Goal: Communication & Community: Answer question/provide support

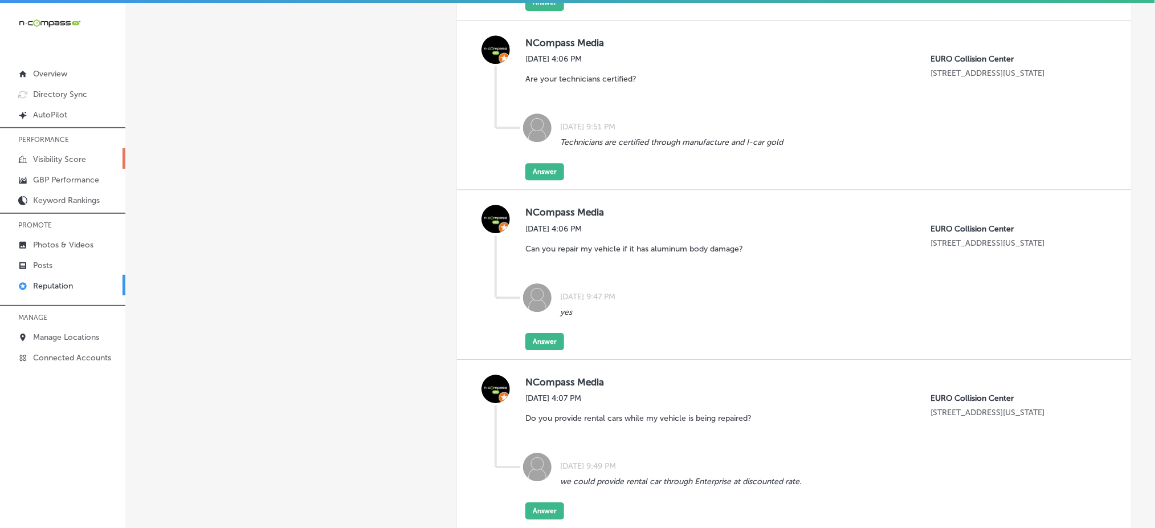
click at [66, 161] on p "Visibility Score" at bounding box center [59, 159] width 53 height 10
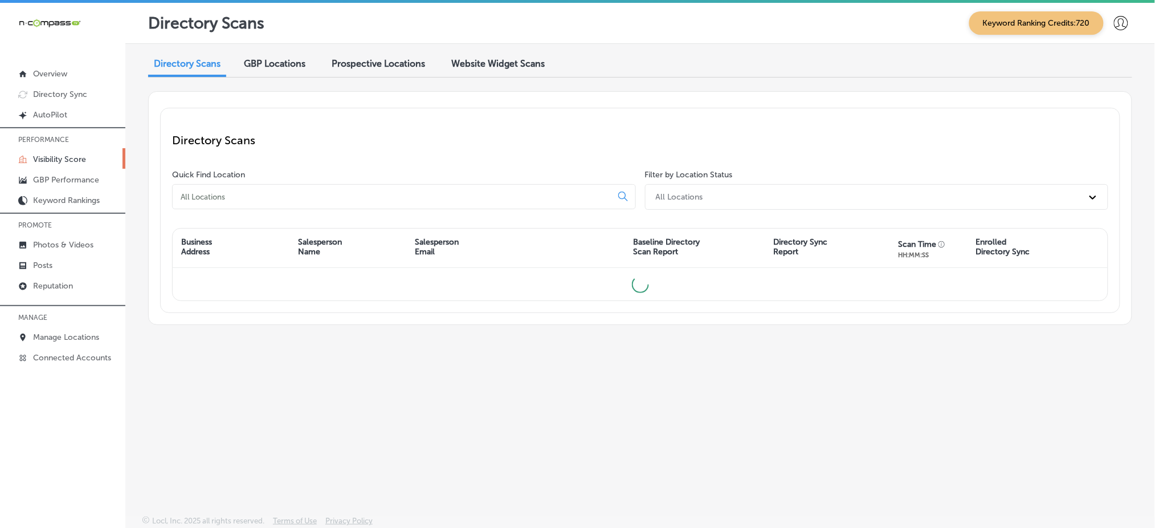
click at [223, 194] on input at bounding box center [394, 196] width 430 height 10
type input "[PERSON_NAME]"
click at [48, 281] on p "Reputation" at bounding box center [53, 286] width 40 height 10
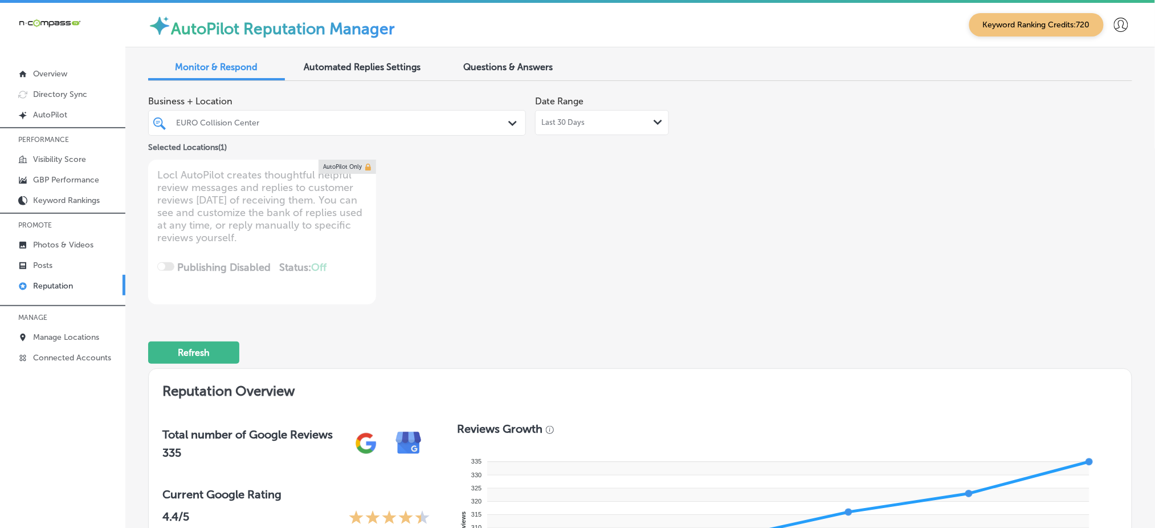
click at [439, 110] on div "EURO Collision Center Path Created with Sketch." at bounding box center [337, 123] width 378 height 26
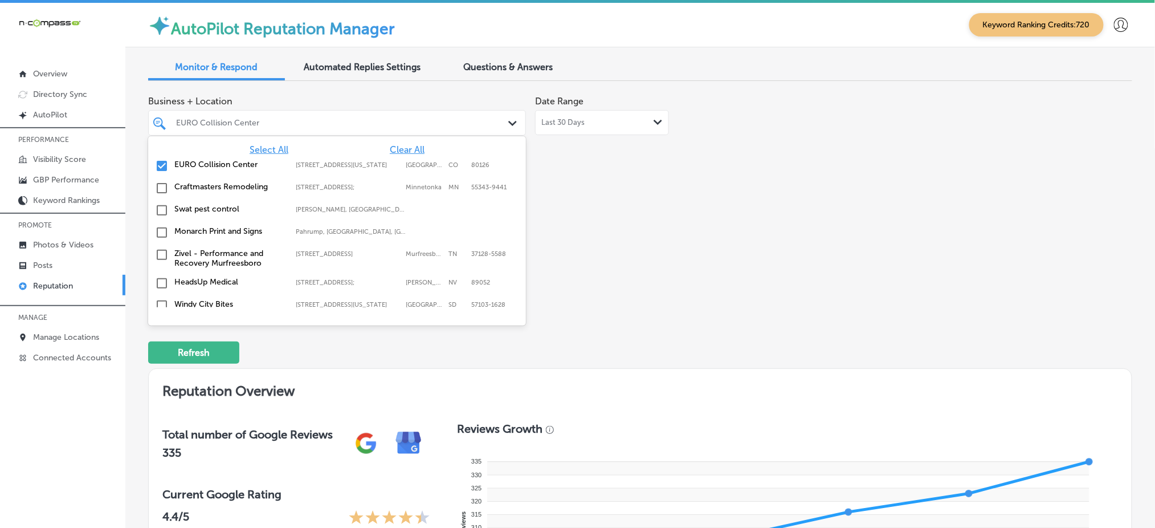
click at [269, 145] on span "Select All" at bounding box center [269, 149] width 39 height 11
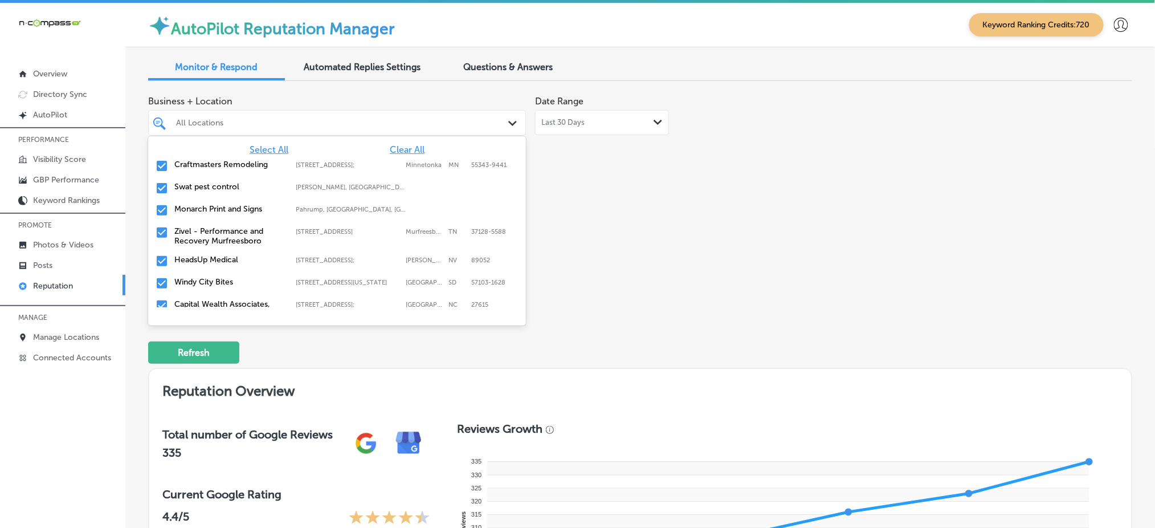
click at [791, 277] on div "Business + Location option focused, 1 of 167. 167 results available. Use Up and…" at bounding box center [640, 197] width 984 height 214
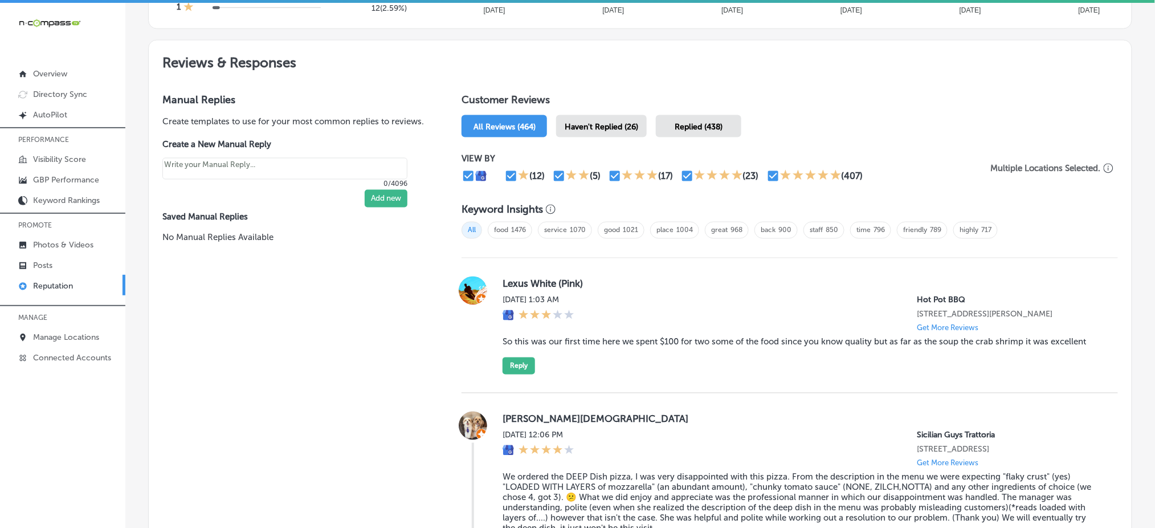
scroll to position [607, 0]
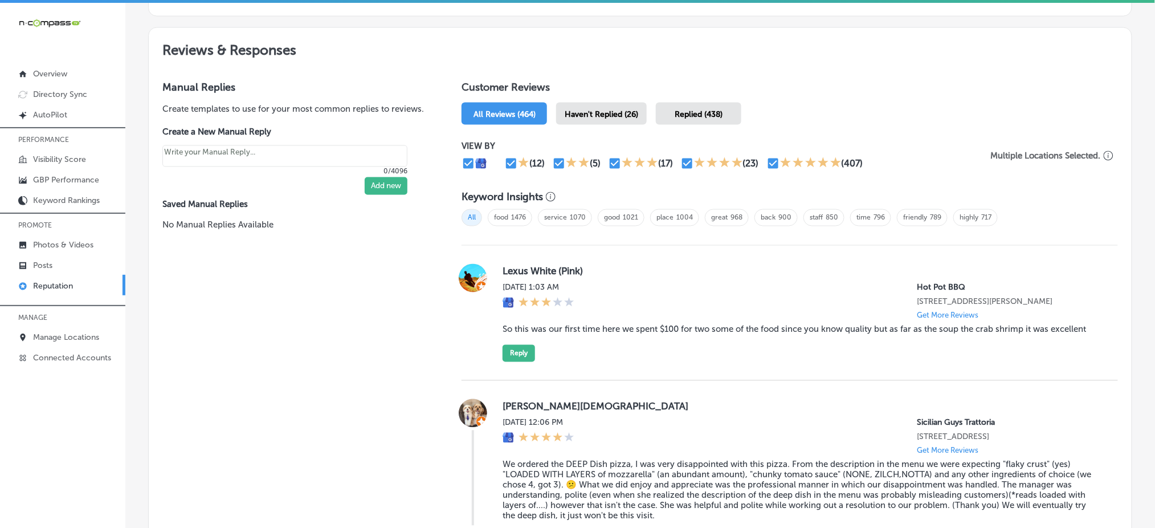
click at [601, 112] on span "Haven't Replied (26)" at bounding box center [601, 114] width 73 height 10
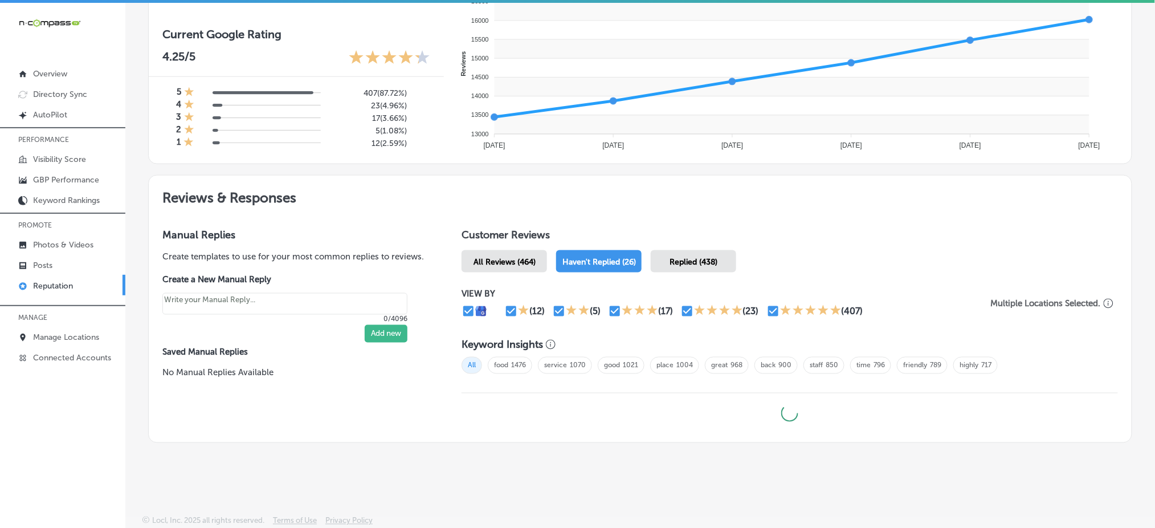
scroll to position [457, 0]
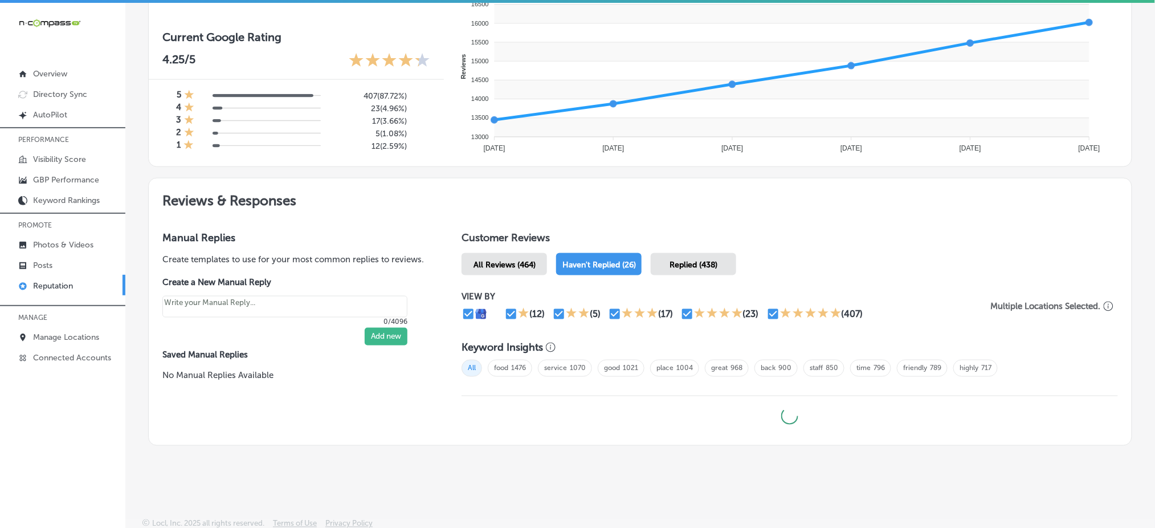
type textarea "x"
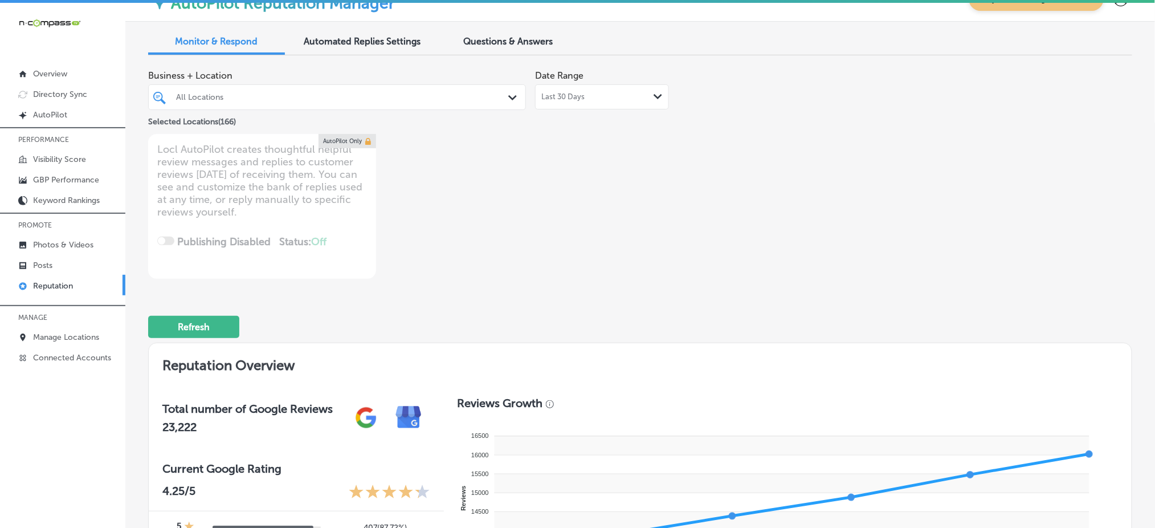
scroll to position [0, 0]
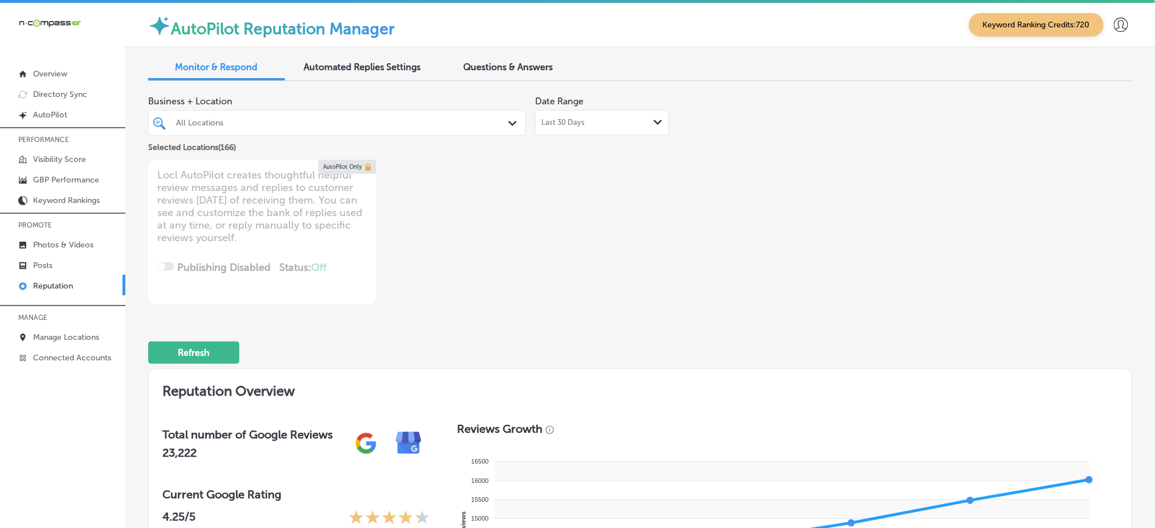
click at [481, 63] on span "Questions & Answers" at bounding box center [508, 67] width 89 height 11
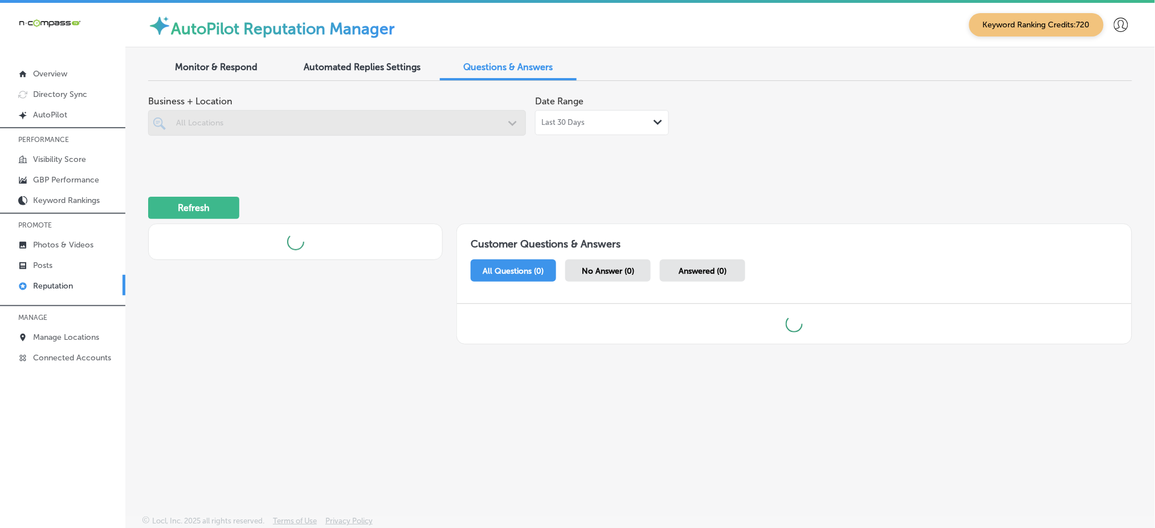
click at [358, 133] on div at bounding box center [337, 123] width 378 height 26
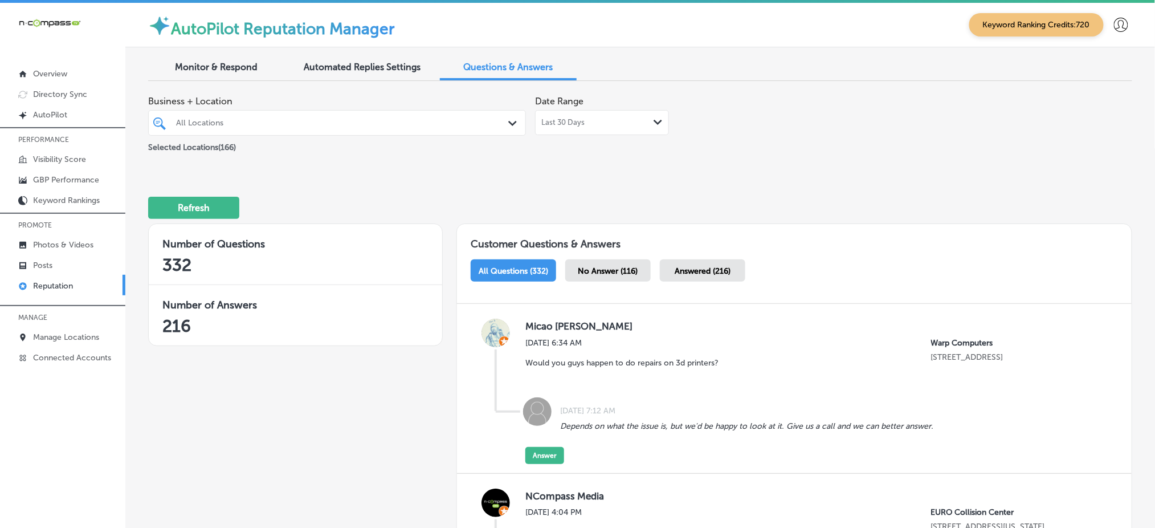
click at [362, 126] on div "All Locations" at bounding box center [342, 123] width 333 height 10
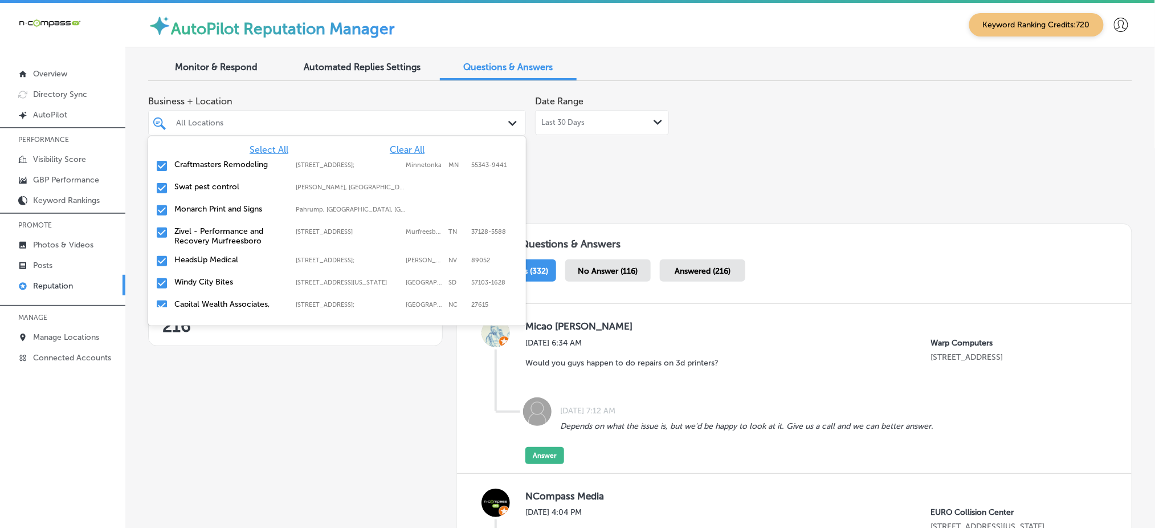
click at [404, 145] on span "Clear All" at bounding box center [407, 149] width 35 height 11
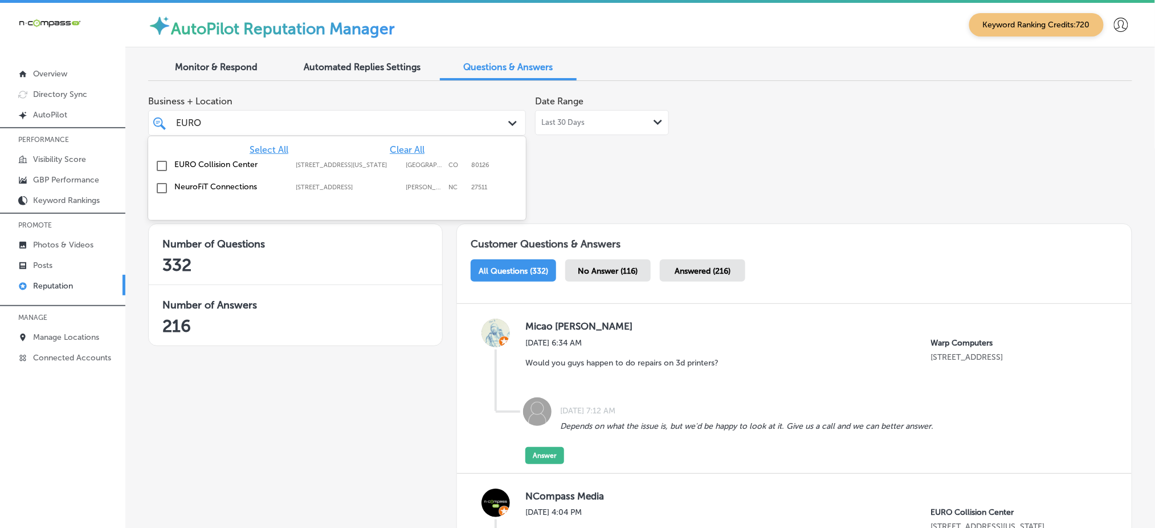
click at [405, 157] on div "[GEOGRAPHIC_DATA] [STREET_ADDRESS][GEOGRAPHIC_DATA][US_STATE][STREET_ADDRESS][U…" at bounding box center [337, 166] width 369 height 18
type input "EURO"
click at [584, 173] on div "Refresh" at bounding box center [640, 202] width 984 height 59
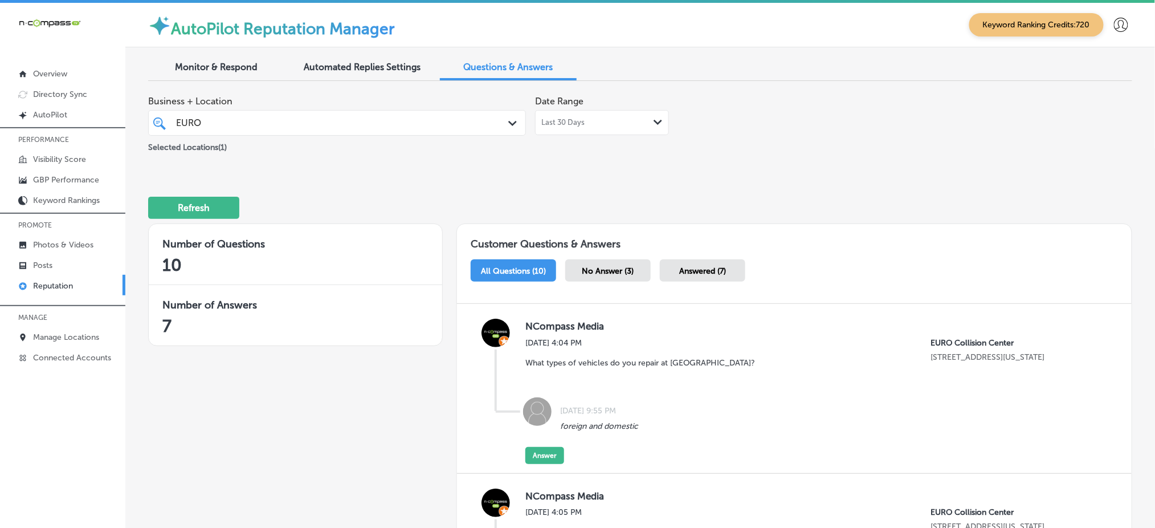
click at [603, 269] on span "No Answer (3)" at bounding box center [608, 271] width 52 height 10
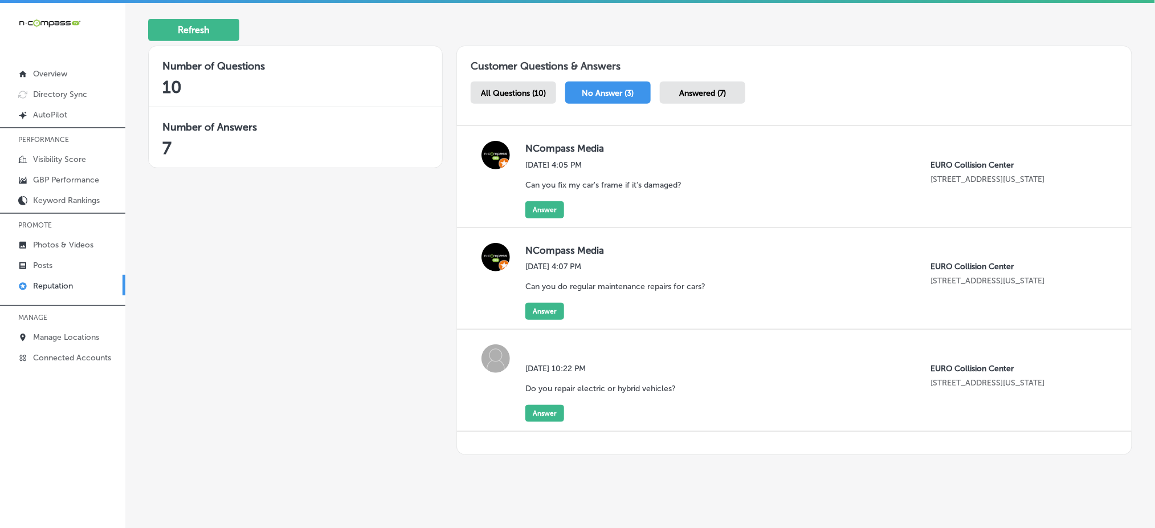
scroll to position [187, 0]
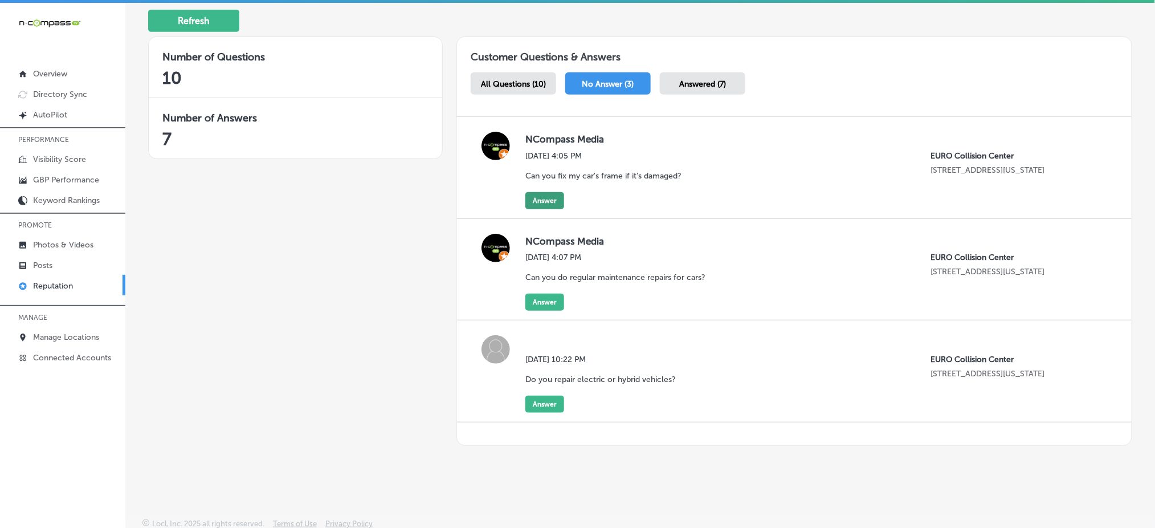
click at [544, 199] on button "Answer" at bounding box center [544, 200] width 39 height 17
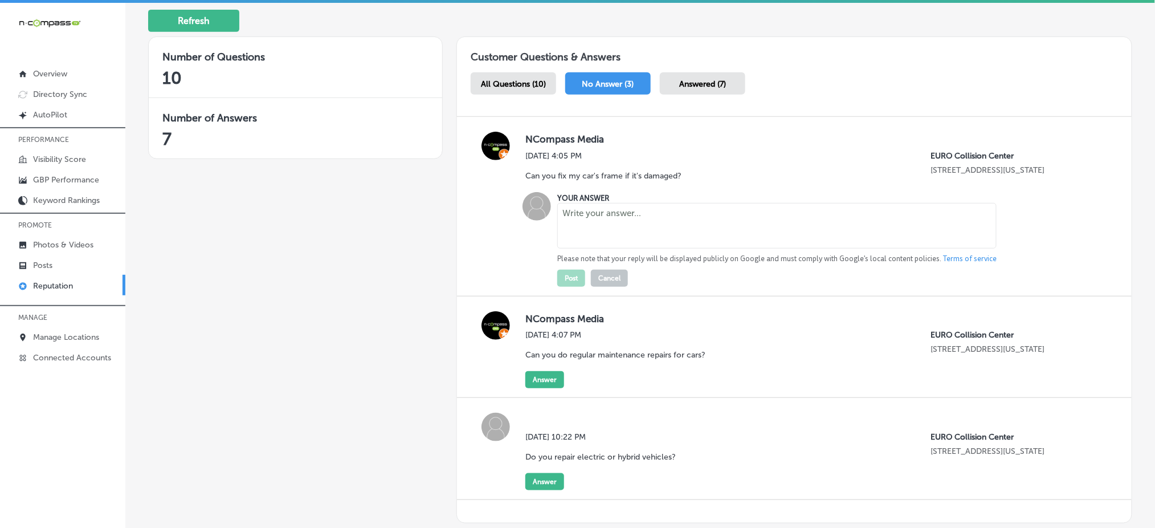
click at [599, 228] on textarea at bounding box center [776, 226] width 439 height 46
paste textarea "Absolutely! We provide frame and unibody repair and replacement services to ens…"
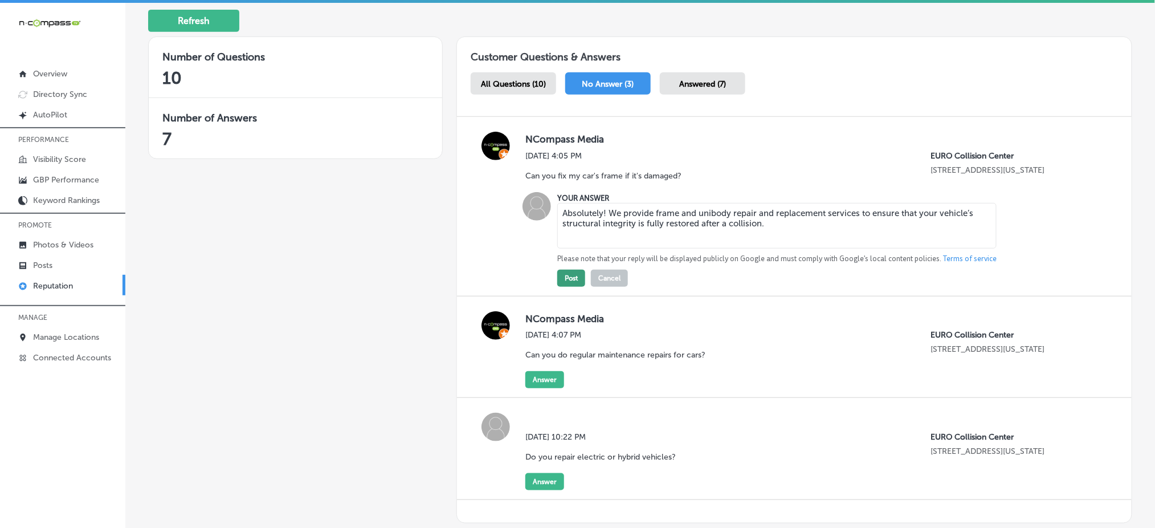
type textarea "Absolutely! We provide frame and unibody repair and replacement services to ens…"
click at [567, 277] on button "Post" at bounding box center [571, 277] width 28 height 17
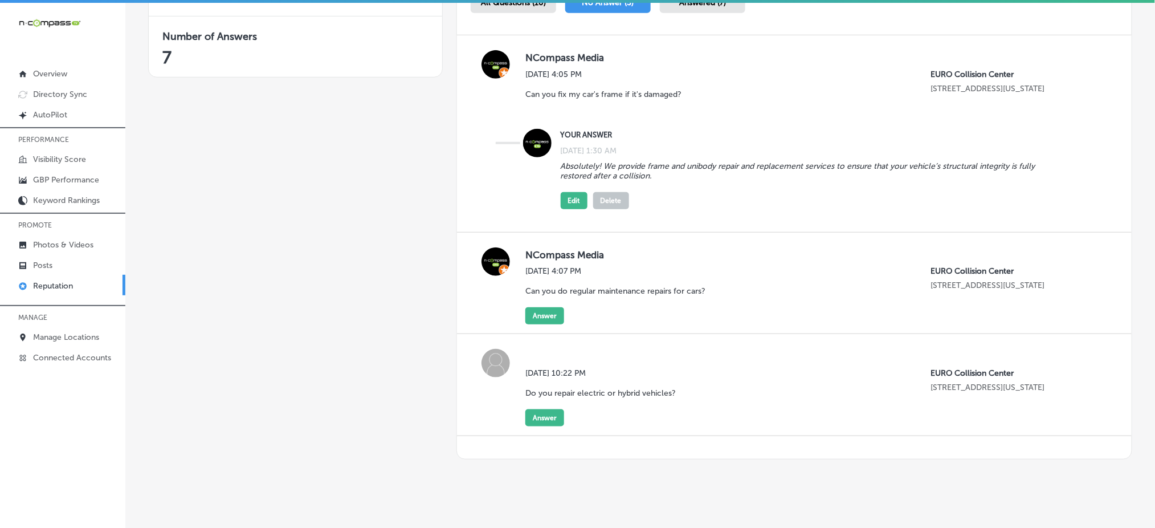
scroll to position [281, 0]
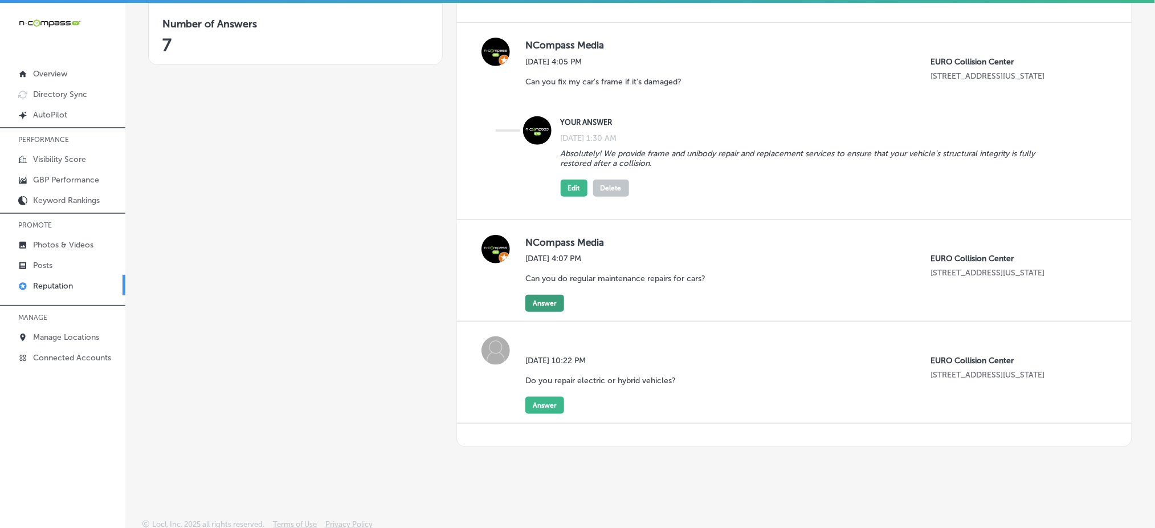
click at [542, 297] on button "Answer" at bounding box center [544, 303] width 39 height 17
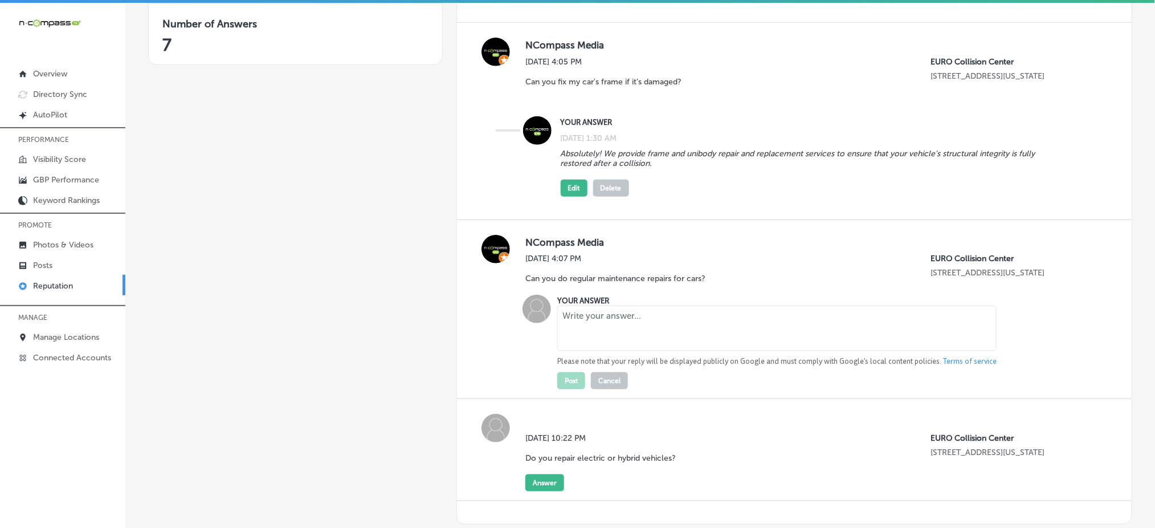
click at [605, 322] on textarea at bounding box center [776, 328] width 439 height 46
paste textarea "No, we specialize in collision repair, not general maintenance. If you're looki…"
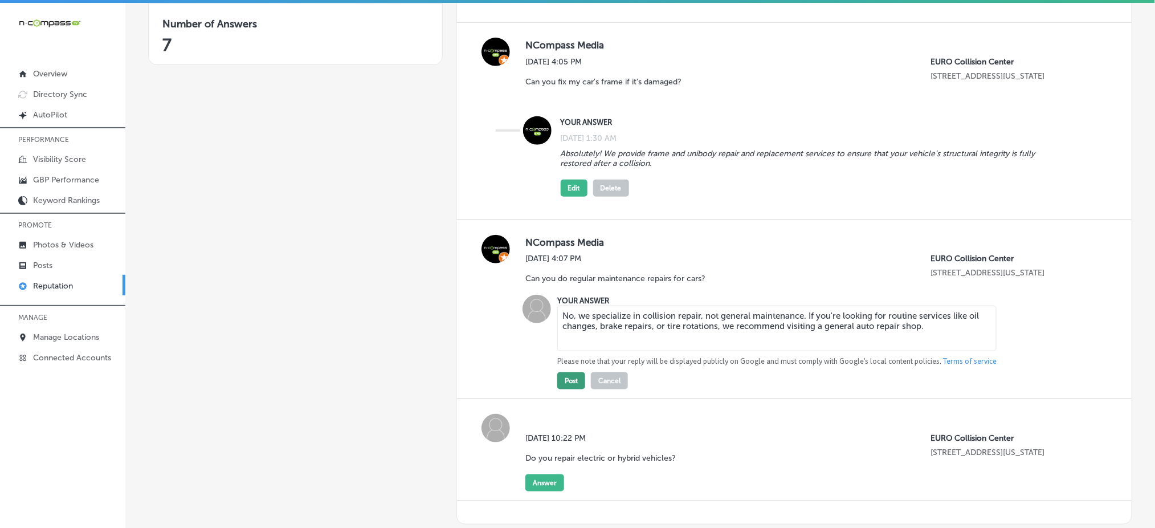
type textarea "No, we specialize in collision repair, not general maintenance. If you're looki…"
click at [562, 378] on button "Post" at bounding box center [571, 380] width 28 height 17
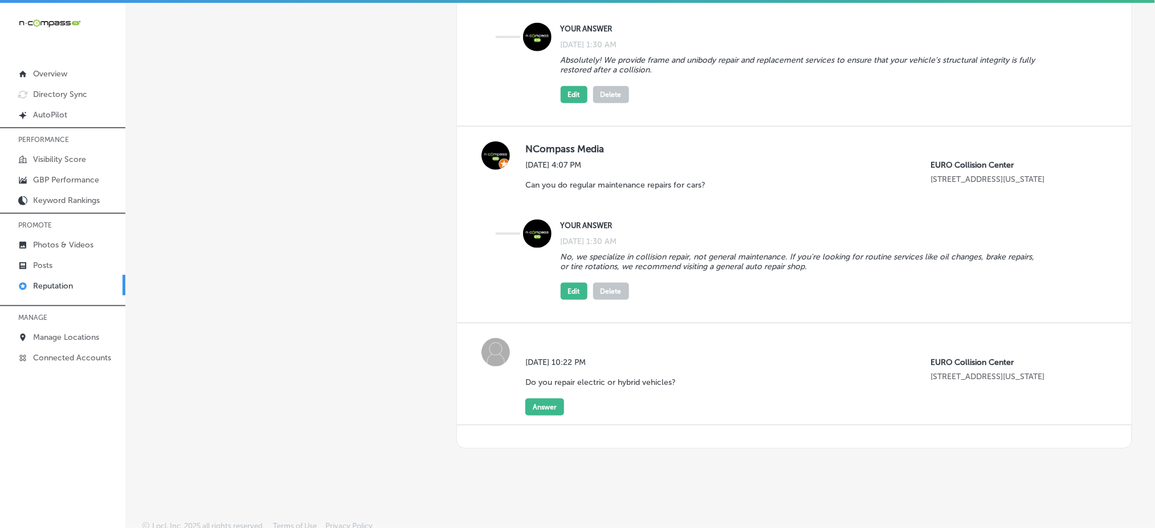
scroll to position [375, 0]
click at [544, 400] on button "Answer" at bounding box center [544, 405] width 39 height 17
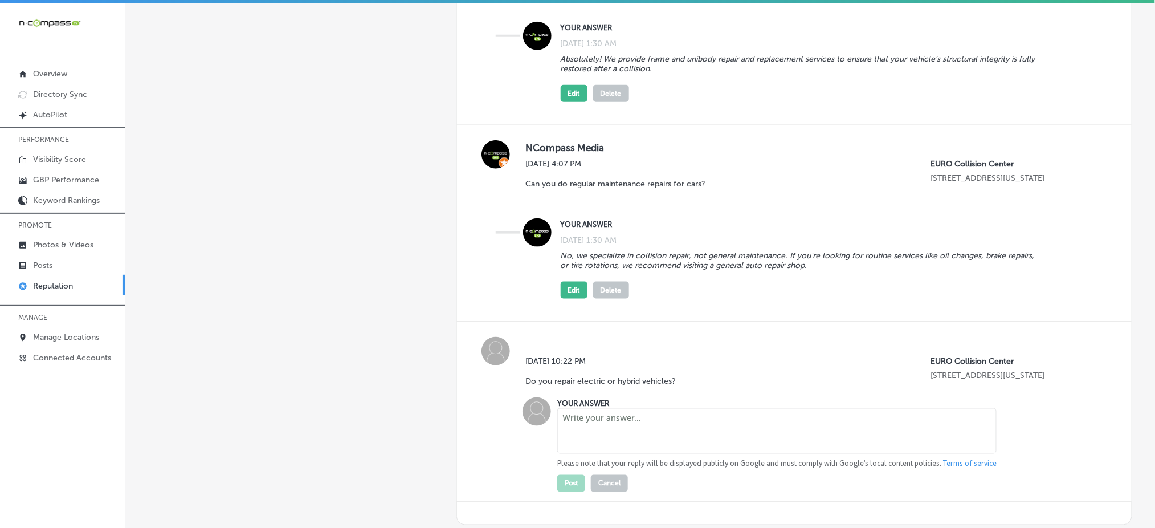
click at [604, 427] on textarea at bounding box center [776, 431] width 439 height 46
paste textarea "Yes, at Euro Collision Center, we specialize in the repair of electric and hybr…"
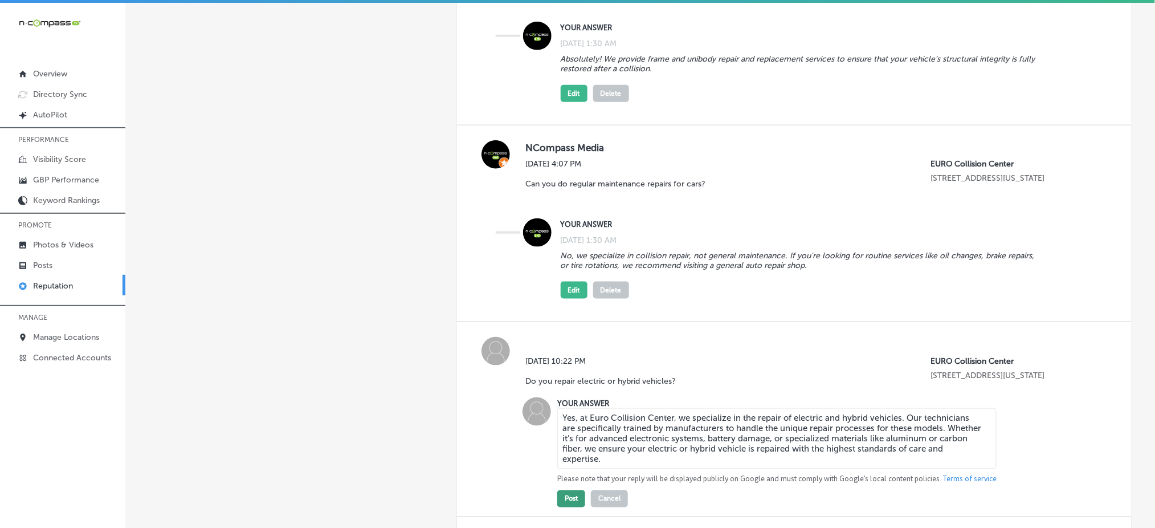
type textarea "Yes, at Euro Collision Center, we specialize in the repair of electric and hybr…"
click at [575, 495] on button "Post" at bounding box center [571, 498] width 28 height 17
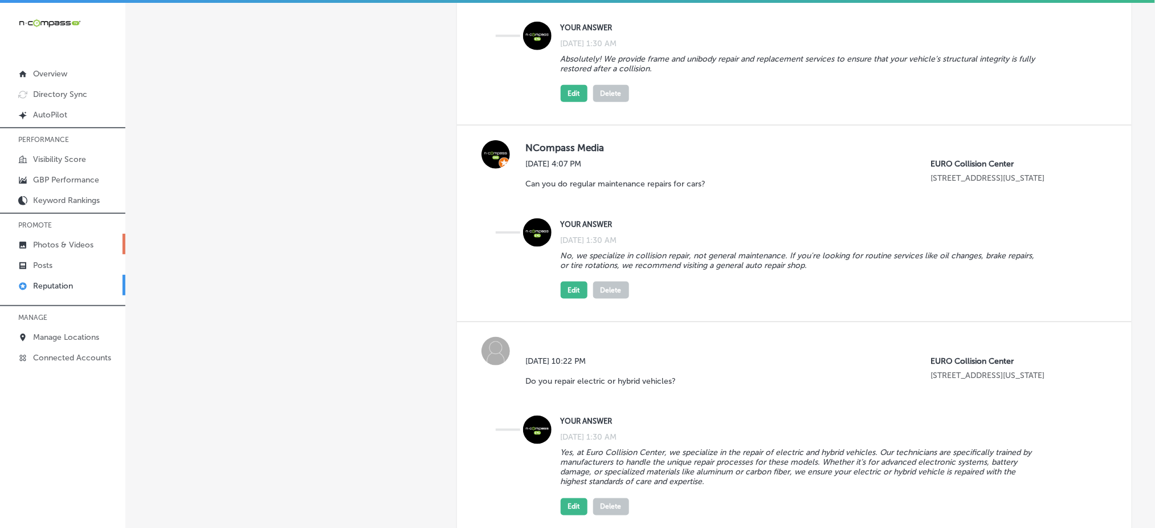
click at [68, 240] on p "Photos & Videos" at bounding box center [63, 245] width 60 height 10
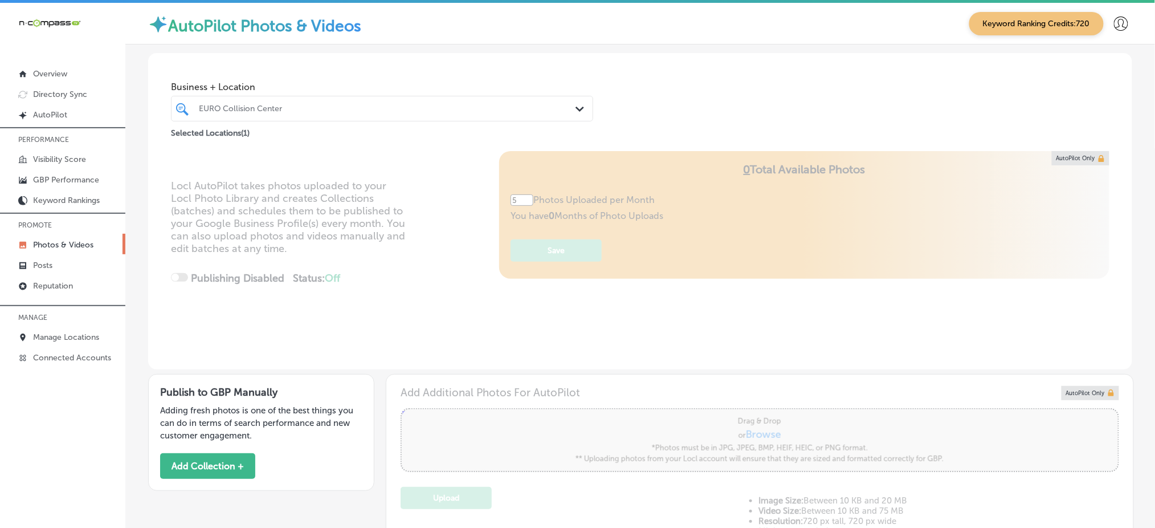
click at [420, 124] on div "Selected Locations ( 1 )" at bounding box center [382, 131] width 422 height 14
click at [420, 108] on div "EURO Collision Center" at bounding box center [388, 109] width 378 height 10
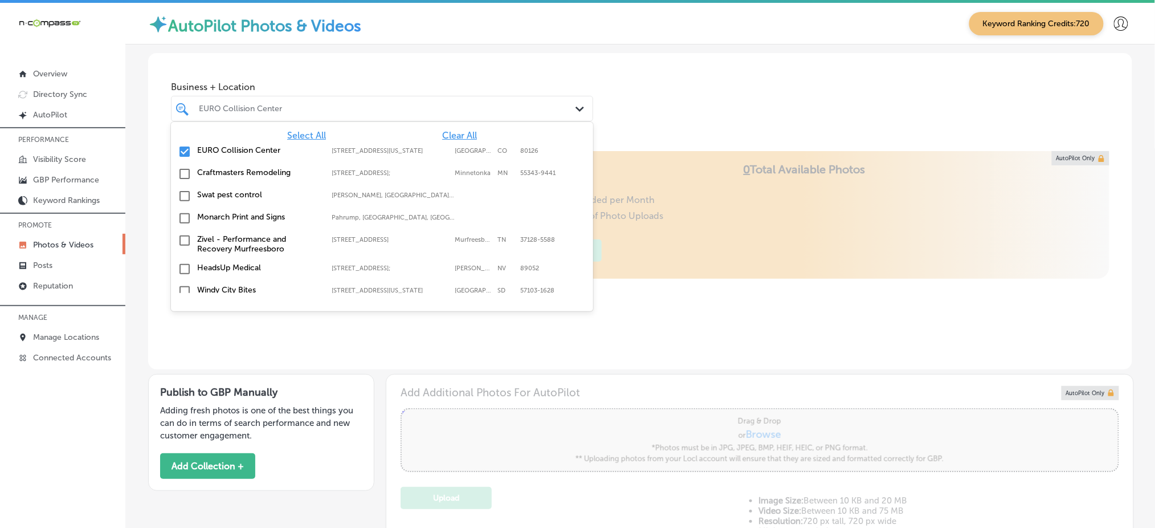
click at [458, 137] on span "Clear All" at bounding box center [459, 135] width 35 height 11
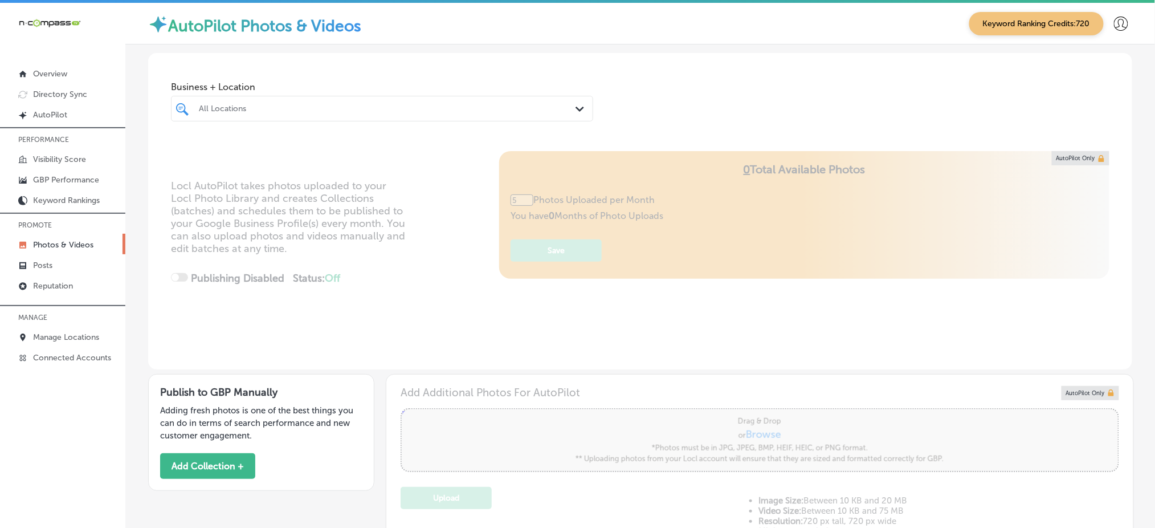
type input "0"
